Goal: Navigation & Orientation: Understand site structure

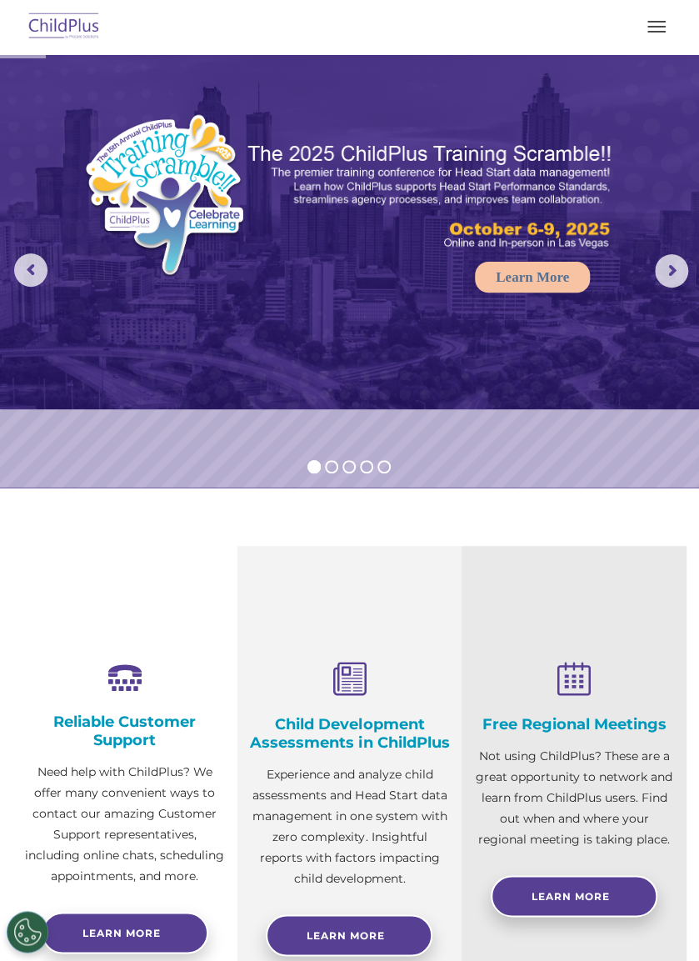
select select "MEDIUM"
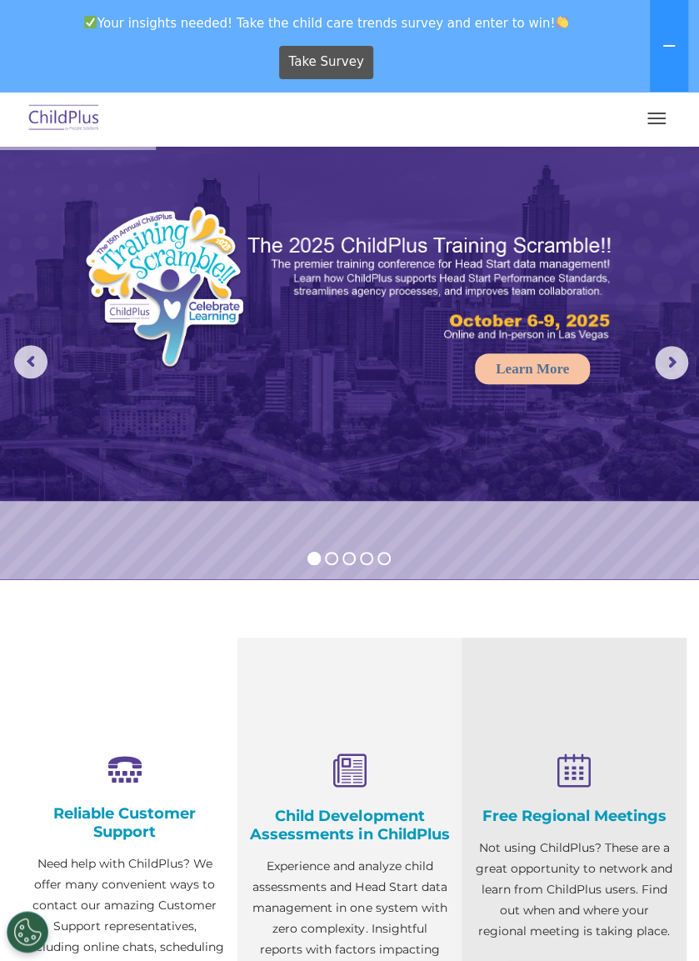
click at [630, 137] on div at bounding box center [349, 118] width 633 height 40
click at [653, 123] on span "button" at bounding box center [657, 124] width 18 height 2
